Goal: Task Accomplishment & Management: Manage account settings

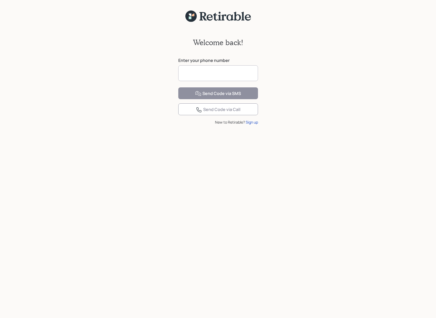
click at [217, 72] on input at bounding box center [218, 73] width 80 height 16
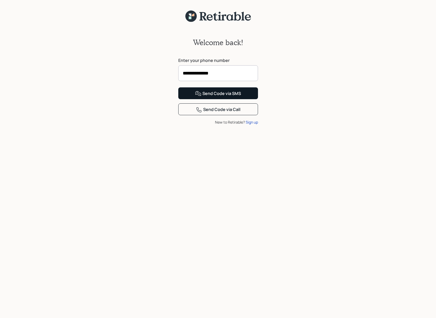
type input "**********"
click at [223, 97] on div "Send Code via SMS" at bounding box center [218, 93] width 46 height 6
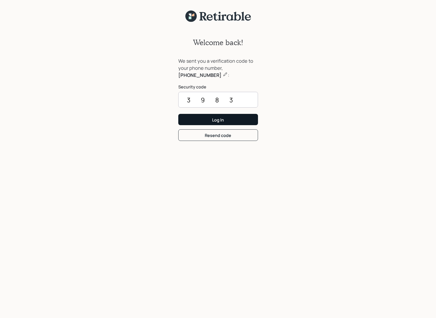
type input "3983"
click at [204, 121] on button "Log In" at bounding box center [218, 119] width 80 height 11
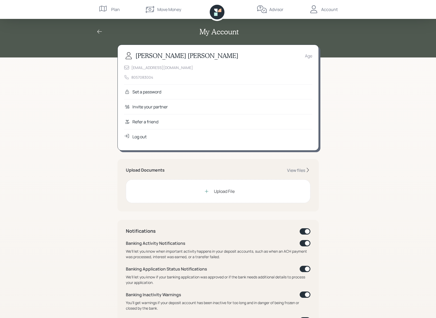
click at [160, 91] on div "Set a password" at bounding box center [146, 92] width 29 height 6
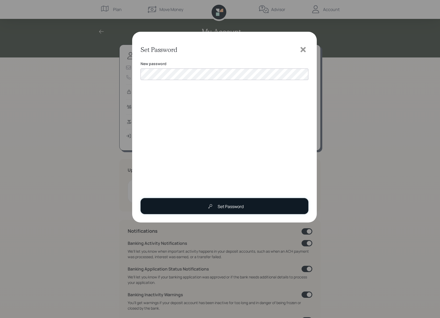
click at [228, 207] on div "Set Password" at bounding box center [230, 206] width 26 height 6
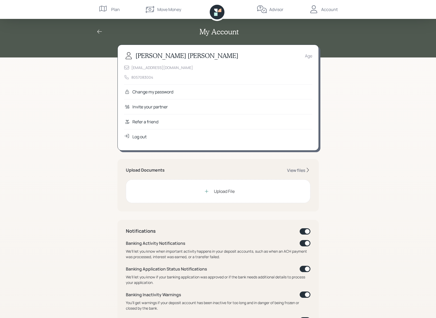
click at [292, 170] on div "View files" at bounding box center [296, 170] width 18 height 6
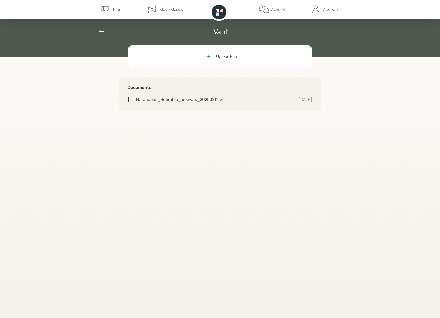
click at [292, 170] on div "Upload File Documents Herendeen_Retirable_answers_20250811.txt [DATE]" at bounding box center [219, 181] width 201 height 273
click at [102, 29] on icon at bounding box center [101, 32] width 6 height 6
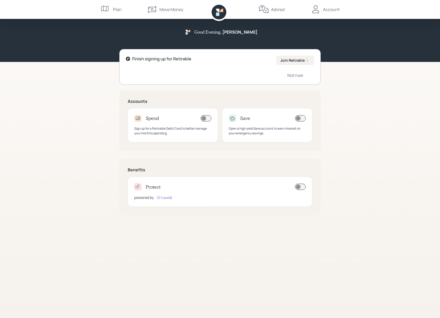
click at [302, 184] on span at bounding box center [300, 186] width 11 height 6
click at [296, 75] on div "Not now" at bounding box center [295, 75] width 16 height 6
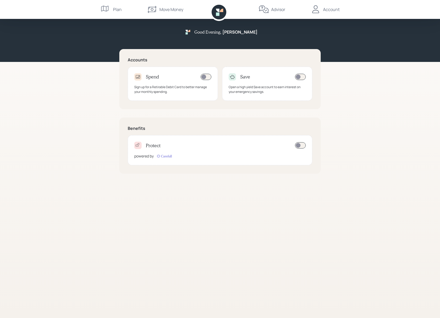
click at [330, 10] on div "Account" at bounding box center [331, 9] width 17 height 6
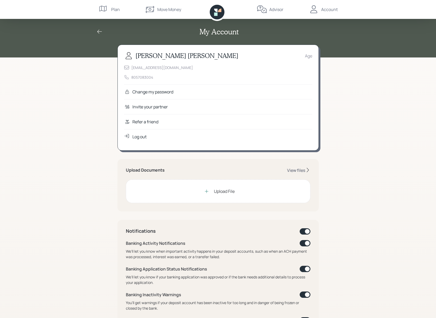
click at [298, 170] on div "View files" at bounding box center [296, 170] width 18 height 6
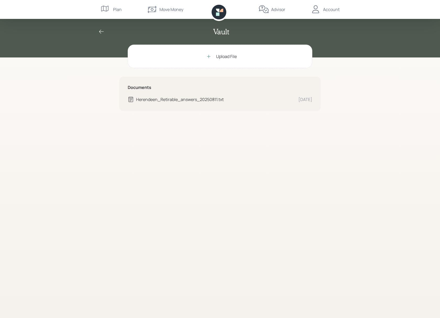
click at [349, 83] on div "Vault Upload File Documents Herendeen_Retirable_answers_20250811.txt [DATE] Pla…" at bounding box center [220, 159] width 440 height 318
click at [331, 11] on div "Account" at bounding box center [331, 9] width 17 height 6
